Goal: Book appointment/travel/reservation

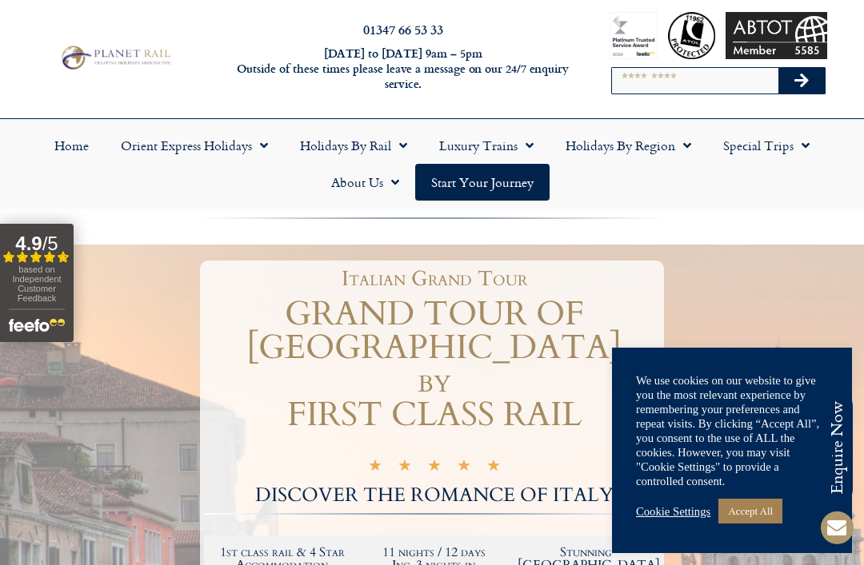
click at [767, 524] on link "Accept All" at bounding box center [750, 511] width 64 height 25
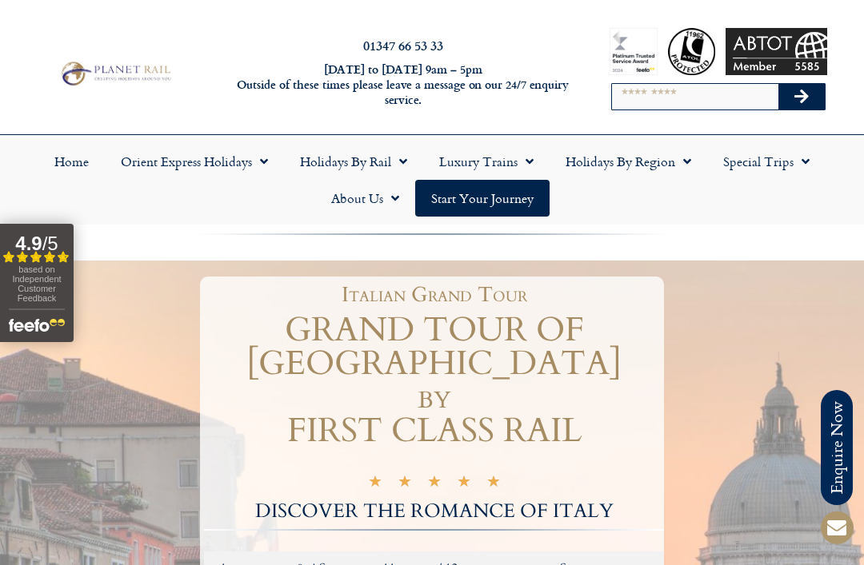
click at [532, 161] on span "Menu" at bounding box center [525, 161] width 16 height 29
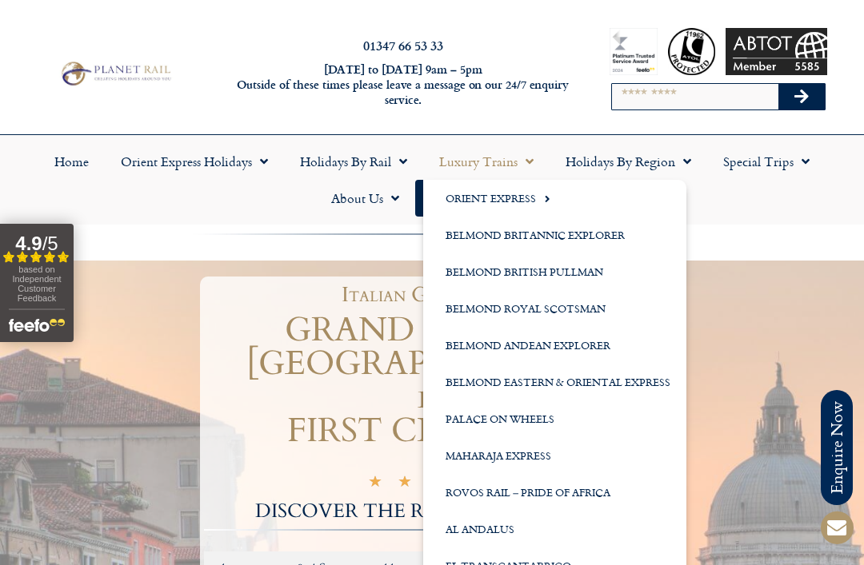
click at [394, 163] on span "Menu" at bounding box center [399, 161] width 16 height 29
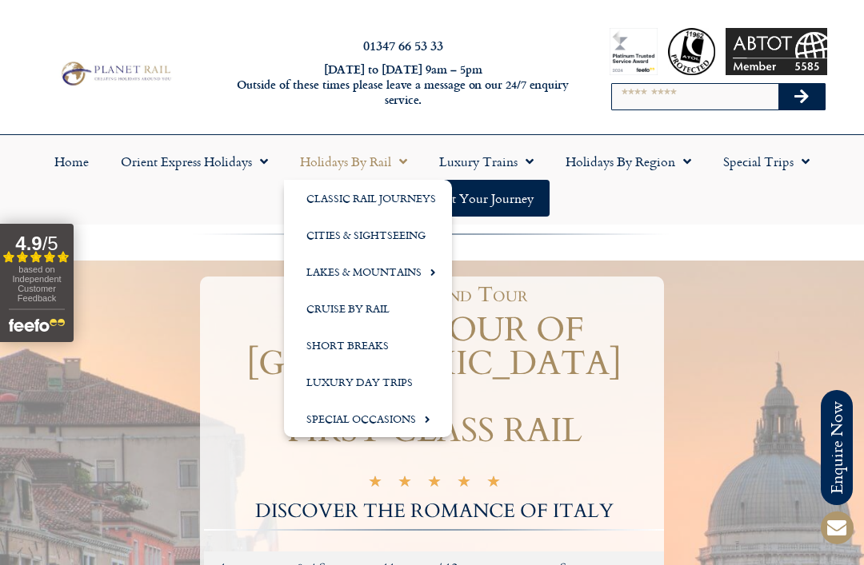
click at [384, 201] on link "Classic Rail Journeys" at bounding box center [368, 198] width 168 height 37
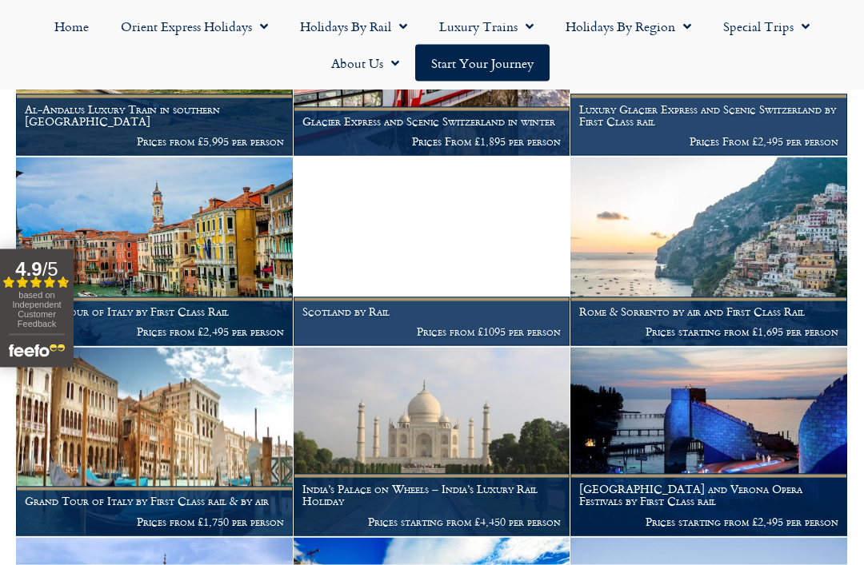
scroll to position [826, 0]
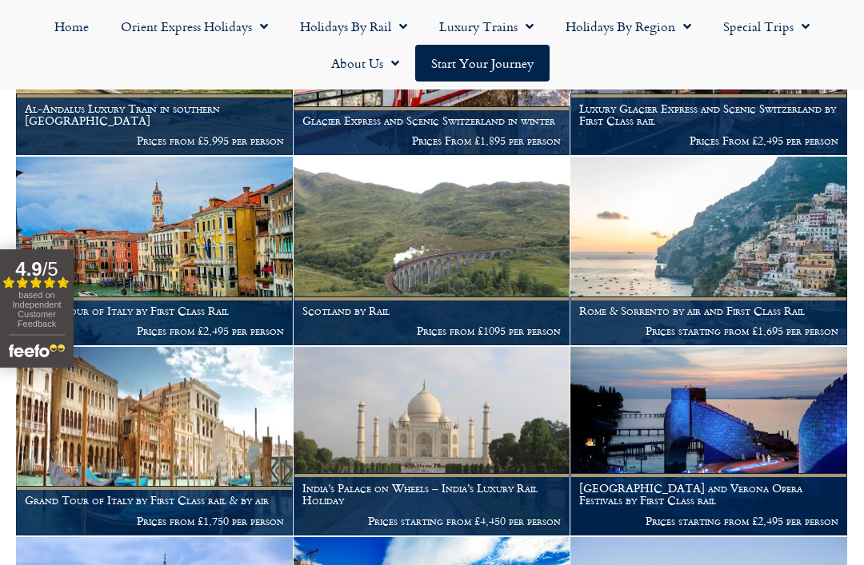
click at [174, 431] on img at bounding box center [154, 441] width 277 height 189
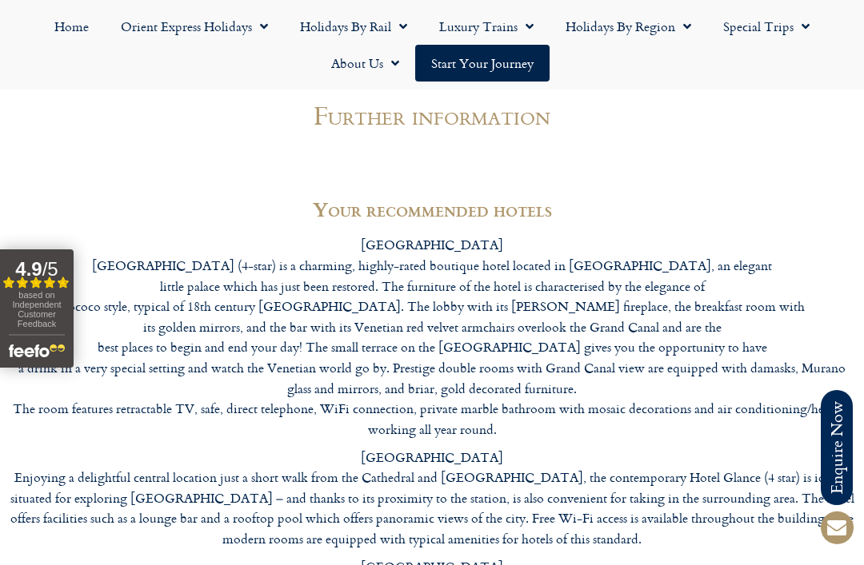
scroll to position [4047, 0]
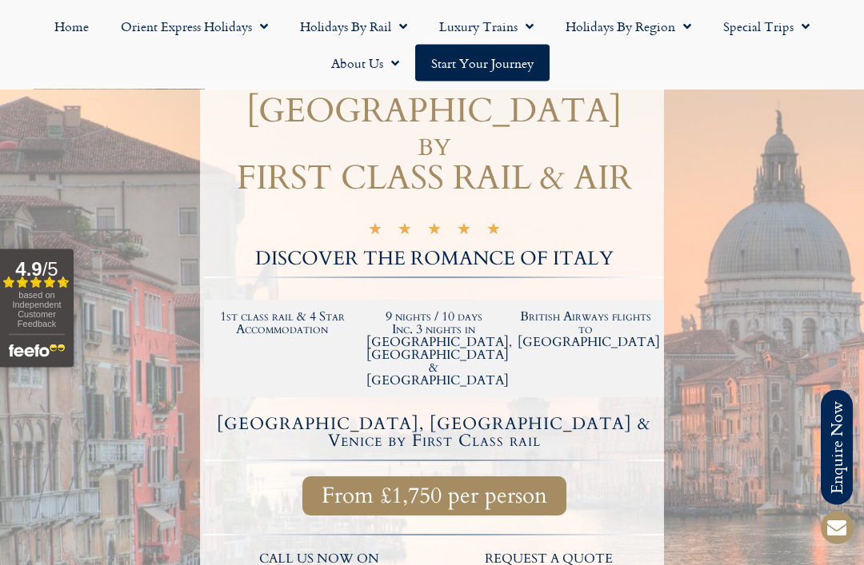
scroll to position [0, 0]
